Goal: Download file/media

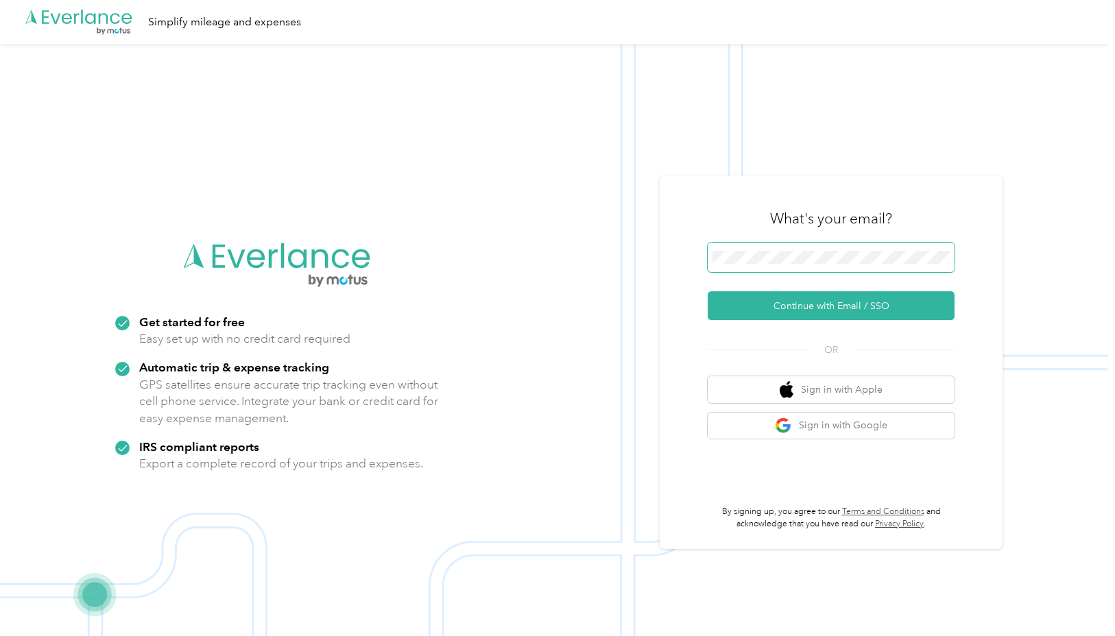
click at [812, 251] on span at bounding box center [831, 258] width 247 height 30
drag, startPoint x: 468, startPoint y: 201, endPoint x: 509, endPoint y: 200, distance: 41.1
click at [468, 201] on img at bounding box center [554, 362] width 1108 height 636
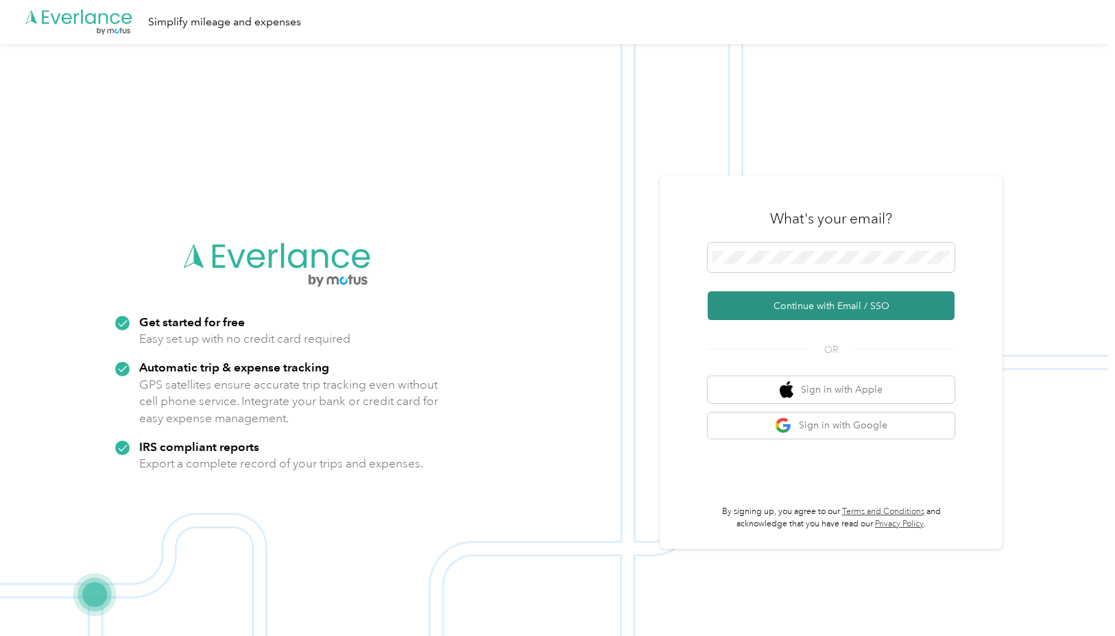
click at [824, 306] on button "Continue with Email / SSO" at bounding box center [831, 305] width 247 height 29
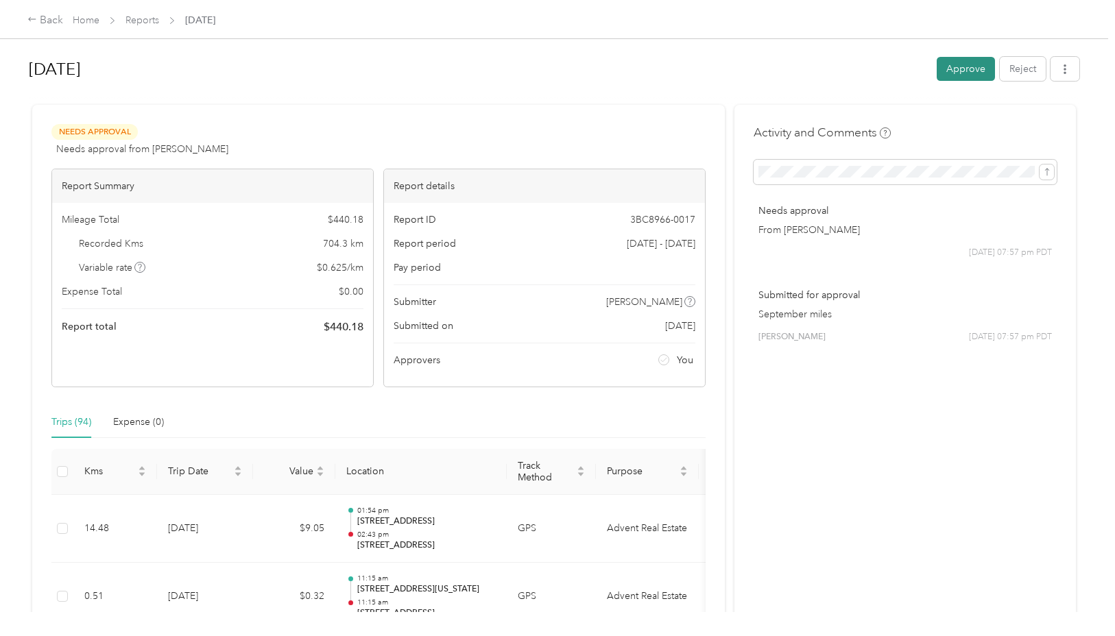
click at [971, 73] on button "Approve" at bounding box center [966, 69] width 58 height 24
click at [1069, 75] on button "button" at bounding box center [1064, 69] width 29 height 24
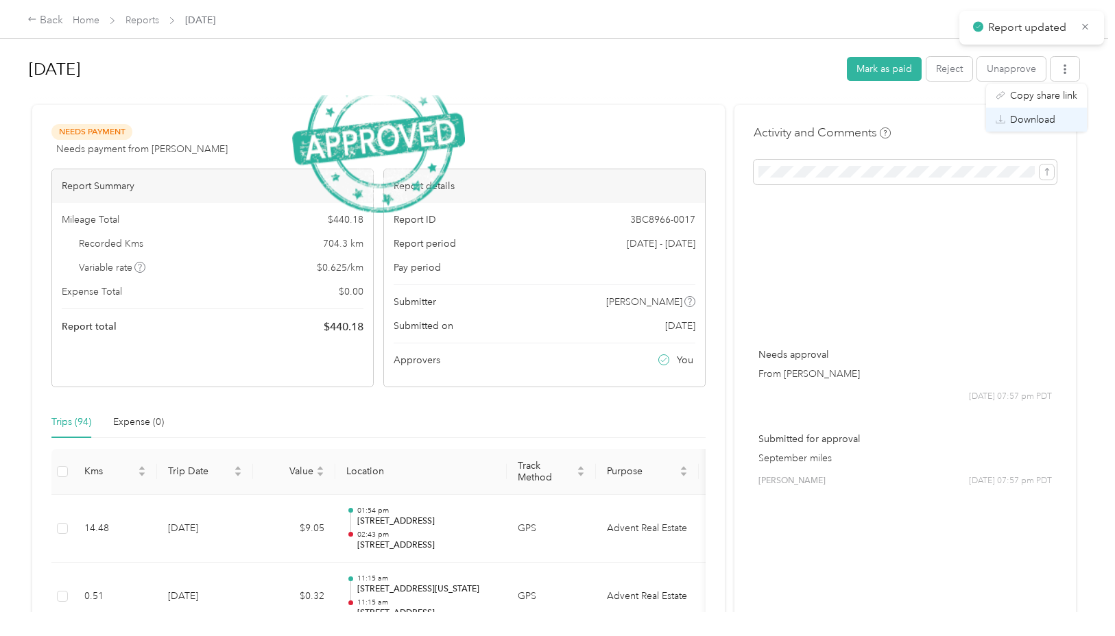
click at [1045, 121] on span "Download" at bounding box center [1032, 119] width 45 height 14
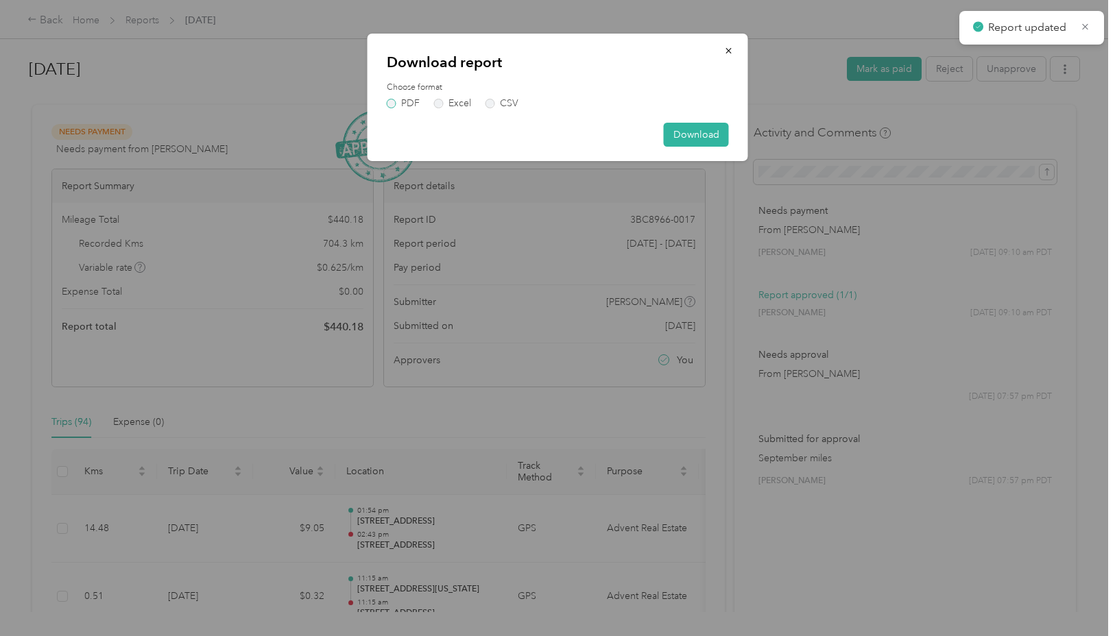
click at [408, 99] on label "PDF" at bounding box center [403, 104] width 33 height 10
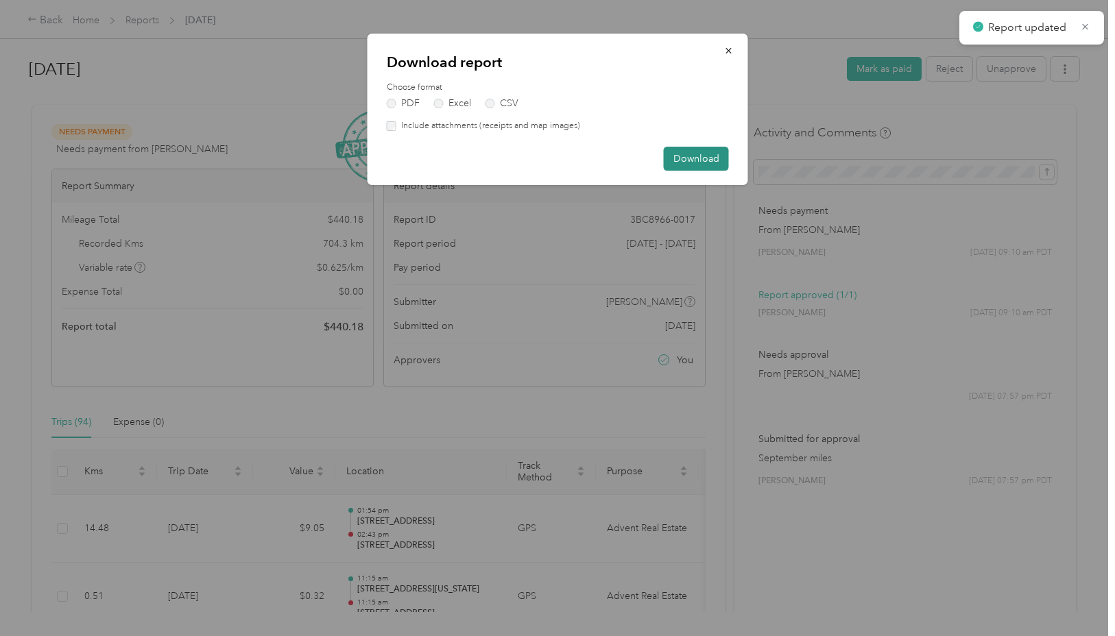
click at [696, 158] on button "Download" at bounding box center [696, 159] width 65 height 24
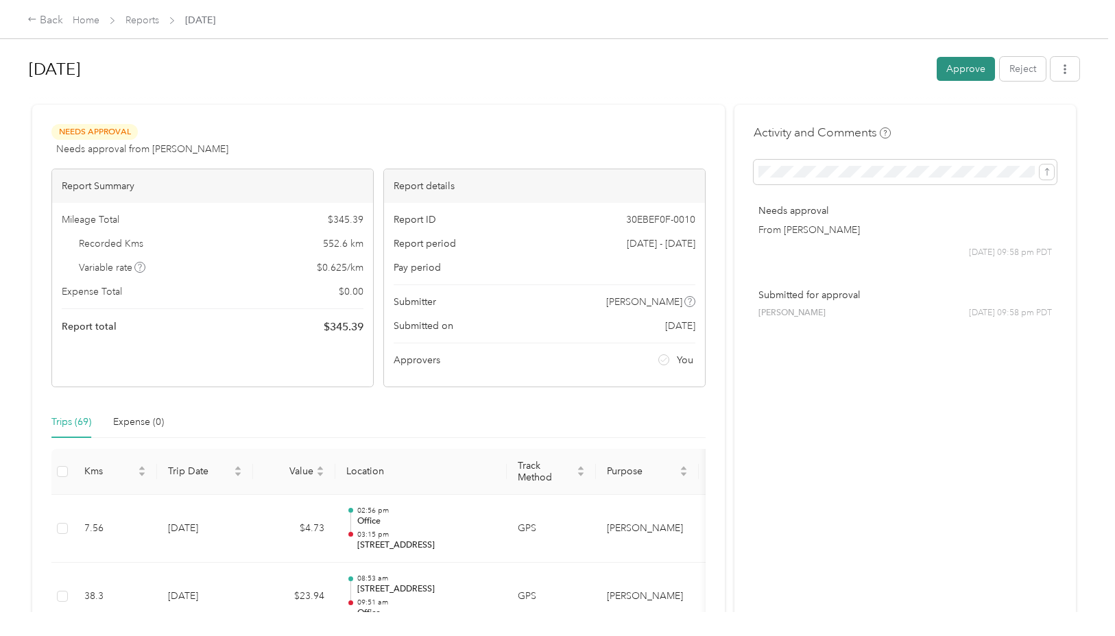
click at [974, 71] on button "Approve" at bounding box center [966, 69] width 58 height 24
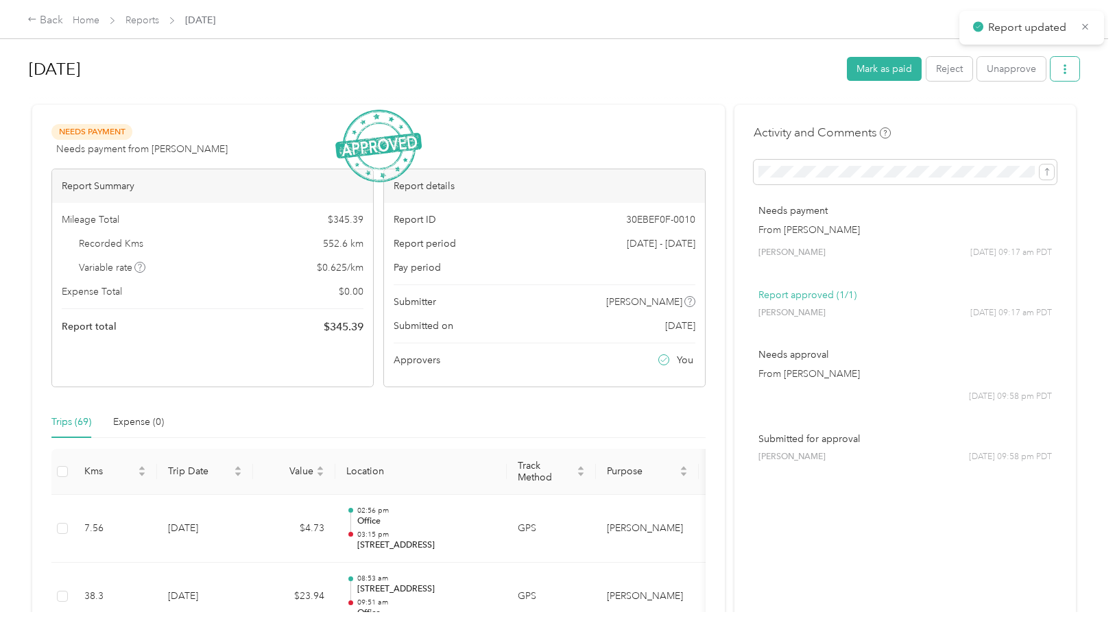
click at [1068, 67] on icon "button" at bounding box center [1065, 69] width 10 height 10
click at [1025, 121] on span "Download" at bounding box center [1032, 119] width 45 height 14
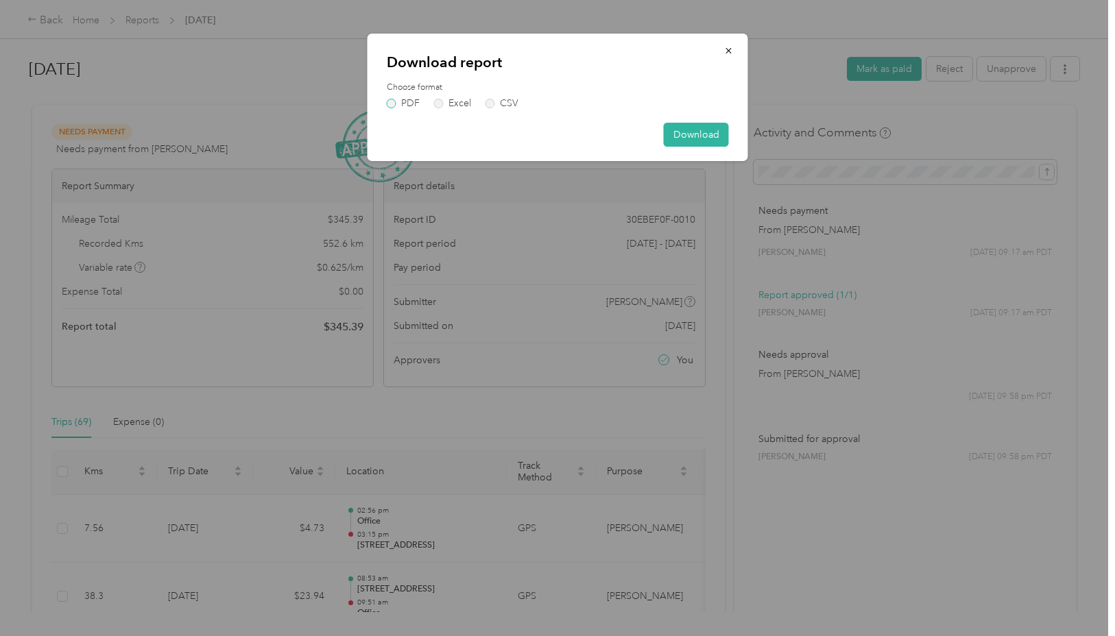
click at [405, 106] on label "PDF" at bounding box center [403, 104] width 33 height 10
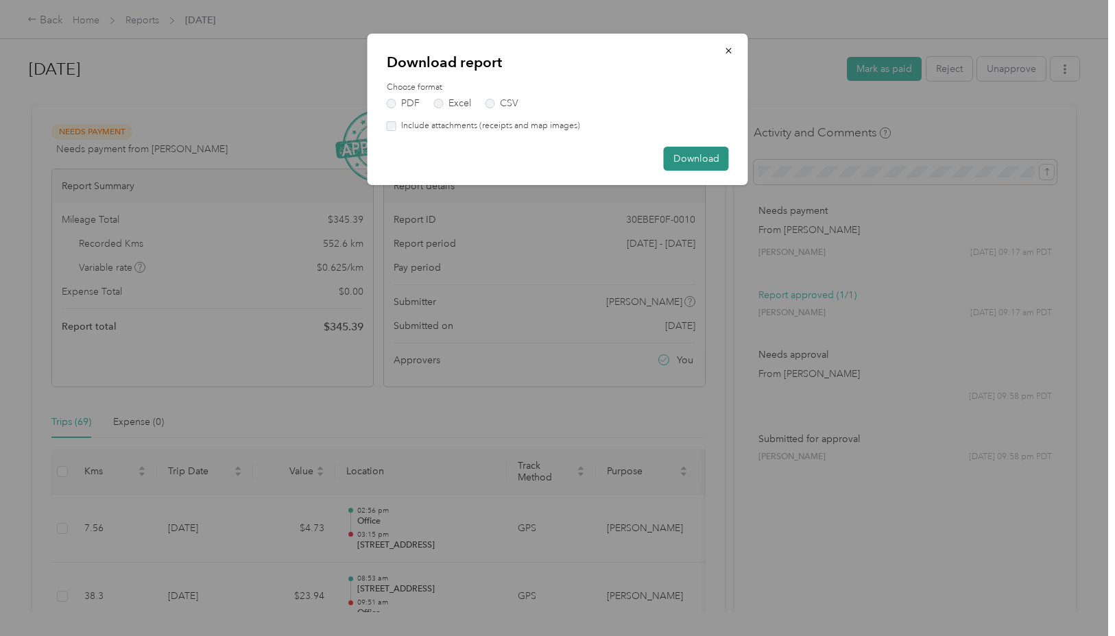
click at [701, 163] on button "Download" at bounding box center [696, 159] width 65 height 24
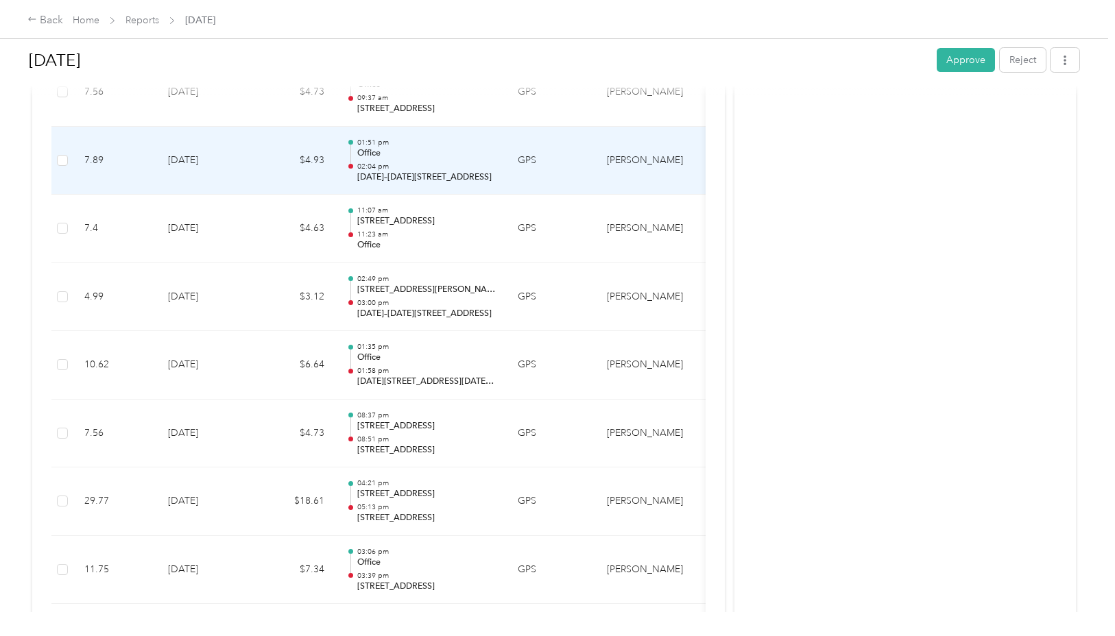
scroll to position [1196, 0]
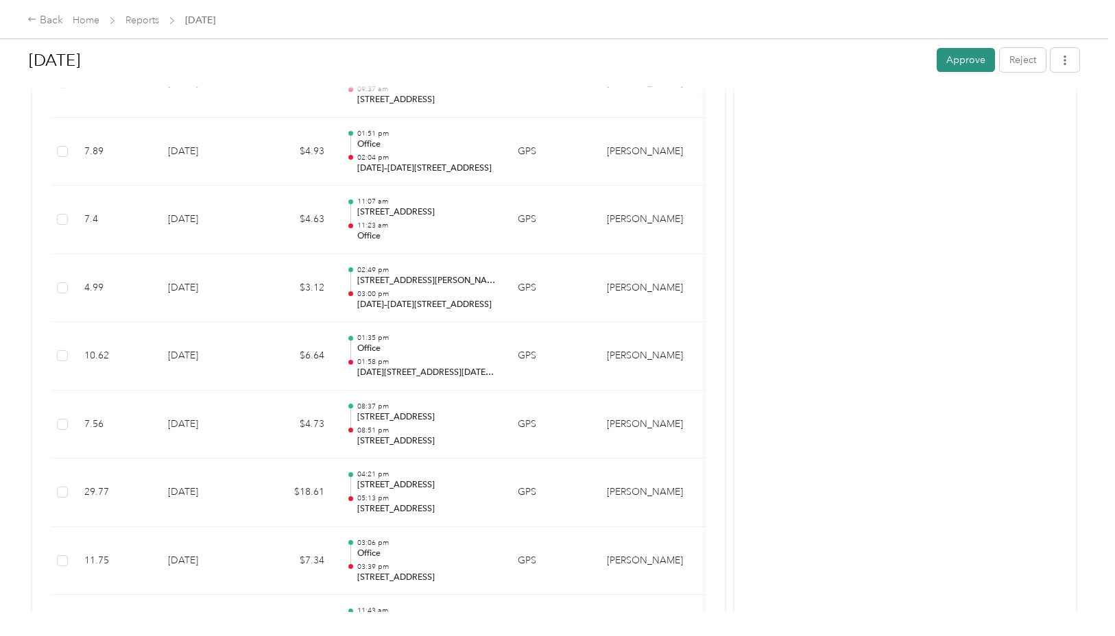
click at [985, 57] on button "Approve" at bounding box center [966, 60] width 58 height 24
click at [1068, 66] on span "button" at bounding box center [1065, 60] width 10 height 12
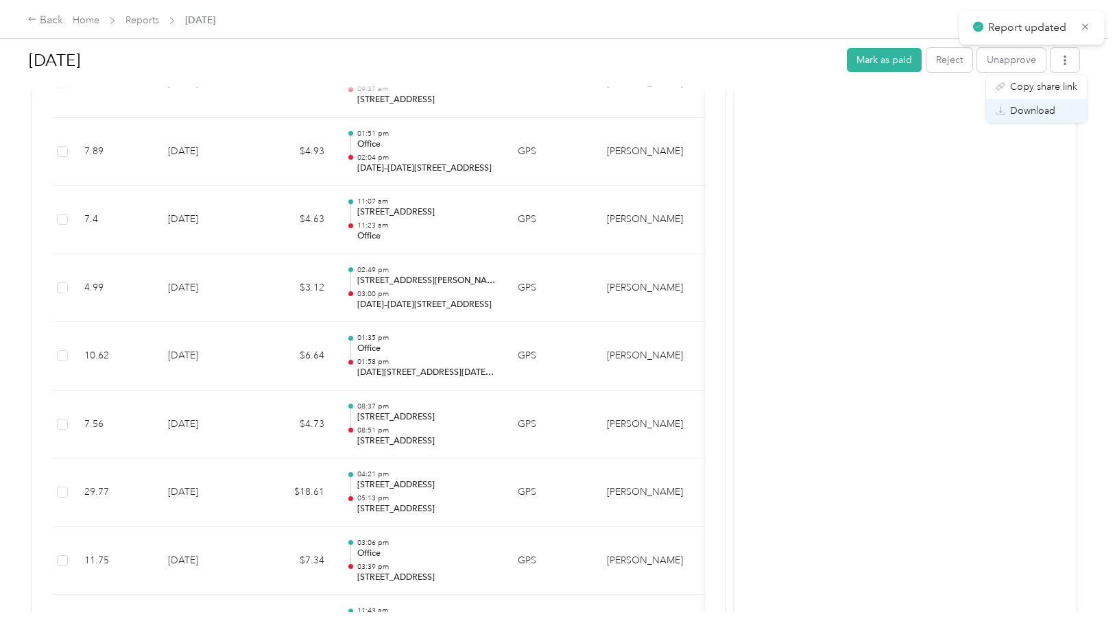
click at [1017, 109] on span "Download" at bounding box center [1032, 111] width 45 height 14
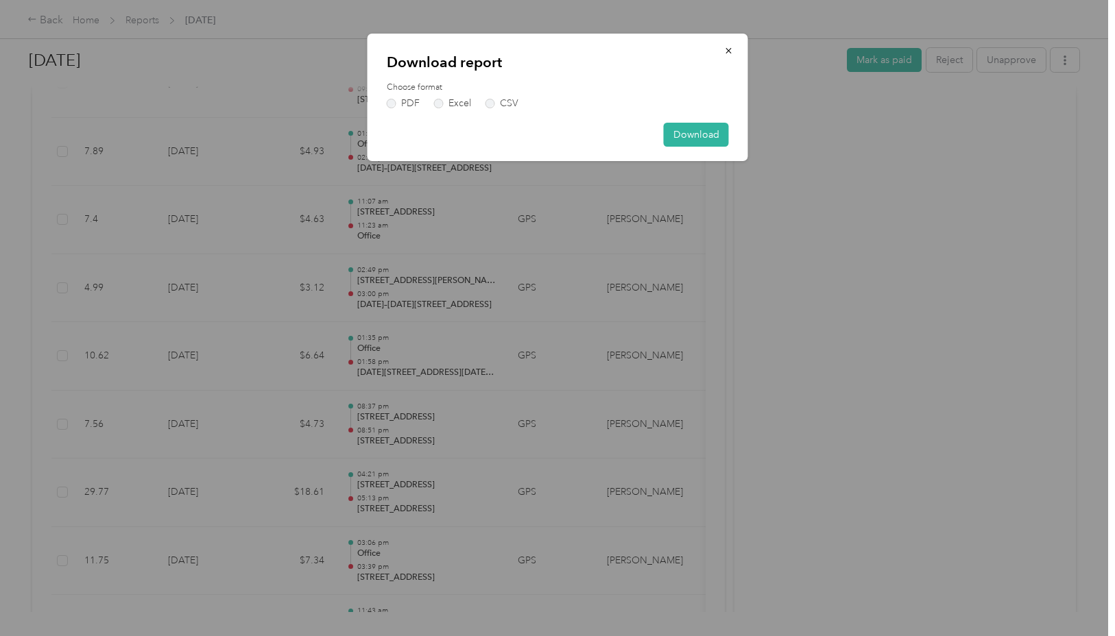
click at [384, 105] on div "Download report Choose format PDF Excel CSV Download" at bounding box center [558, 98] width 381 height 128
click at [402, 106] on label "PDF" at bounding box center [403, 104] width 33 height 10
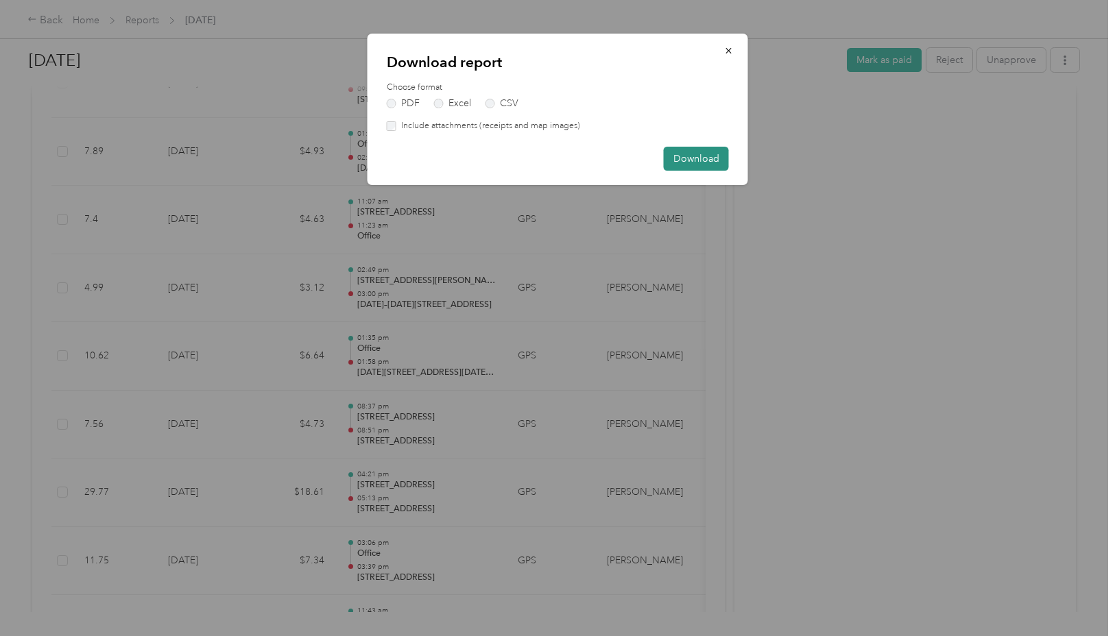
click at [684, 153] on button "Download" at bounding box center [696, 159] width 65 height 24
